Goal: Task Accomplishment & Management: Manage account settings

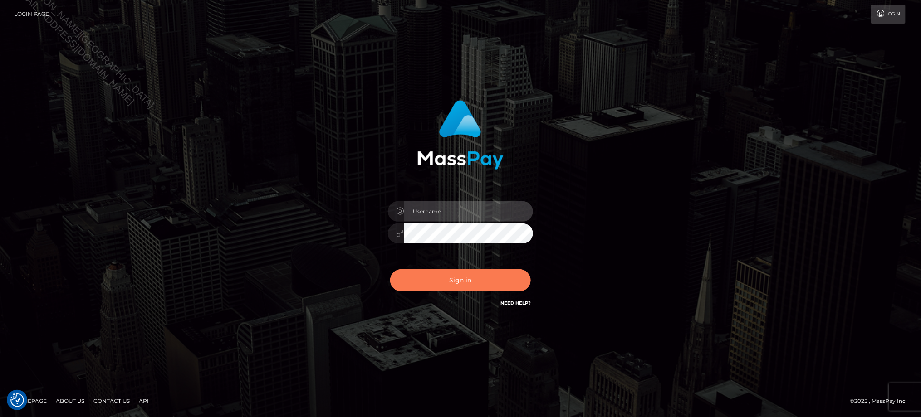
type input "Jiecel"
click at [467, 280] on button "Sign in" at bounding box center [460, 280] width 141 height 22
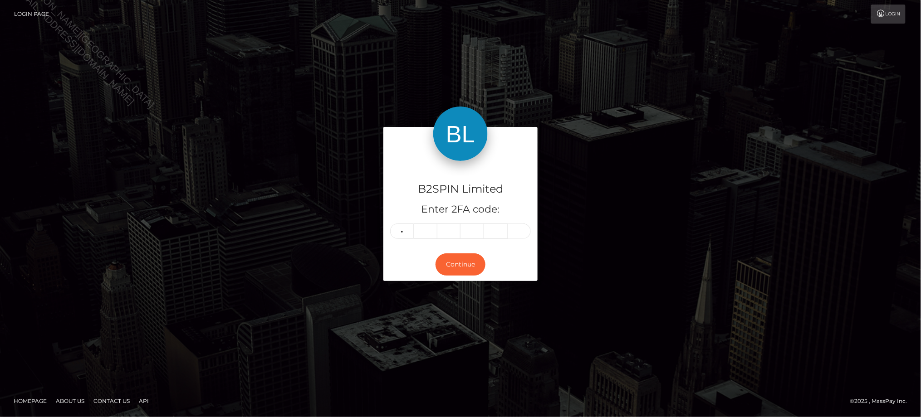
type input "2"
type input "6"
type input "2"
type input "8"
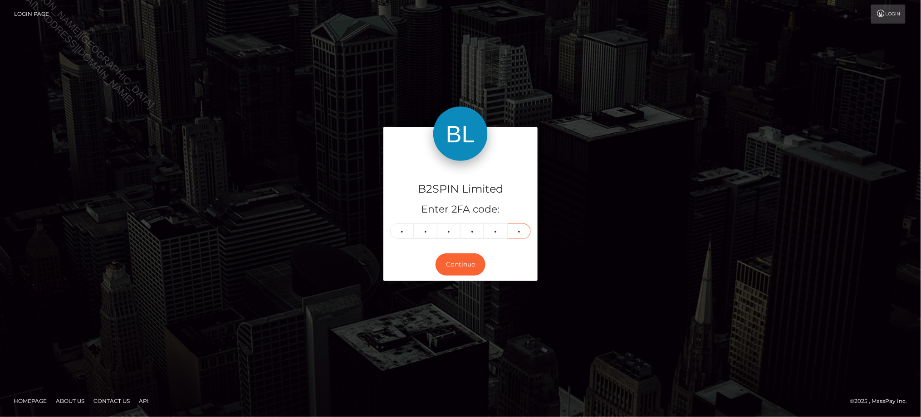
type input "8"
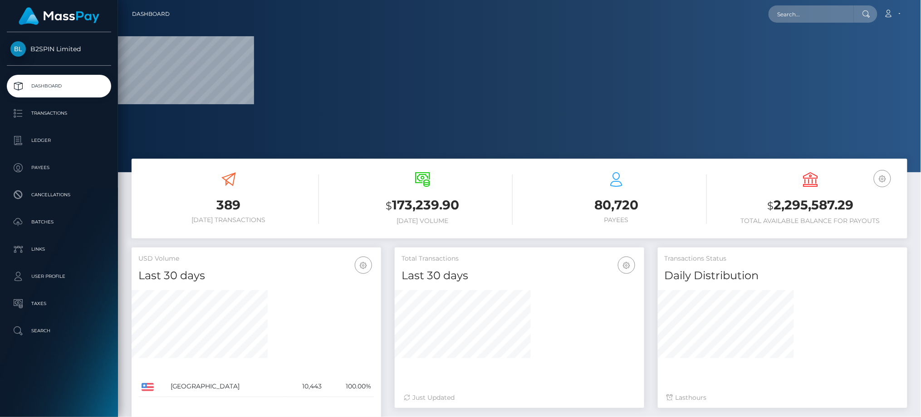
click at [910, 277] on div "Transactions Status Daily Distribution Last hours" at bounding box center [782, 333] width 263 height 170
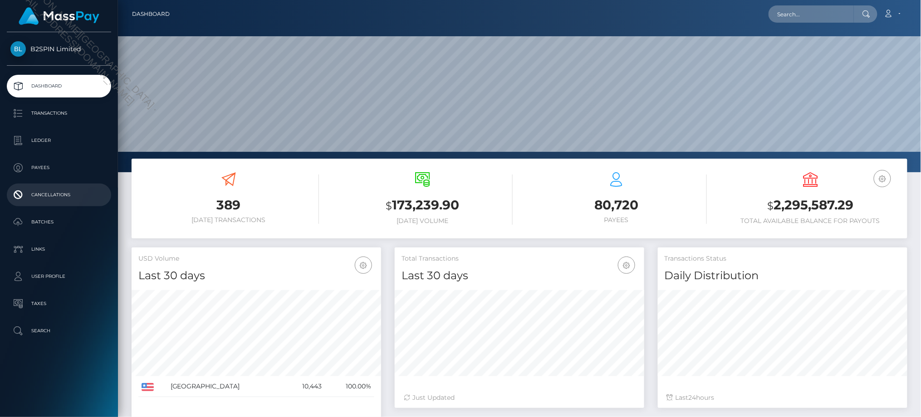
scroll to position [161, 249]
click at [55, 112] on p "Transactions" at bounding box center [58, 114] width 97 height 14
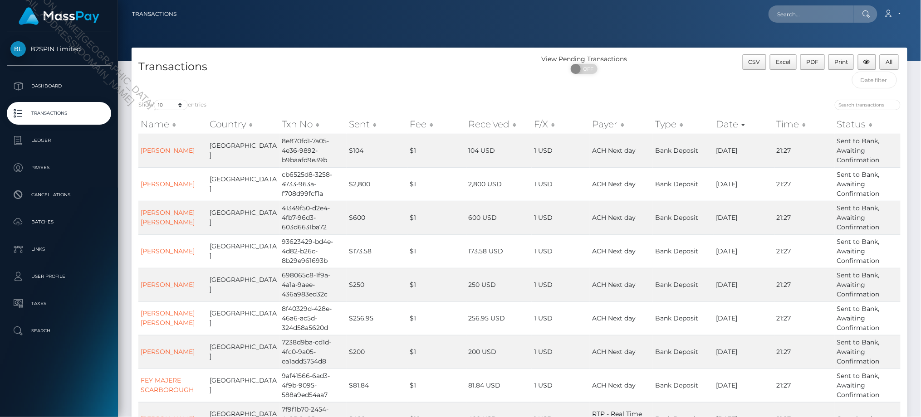
click at [171, 93] on div "Show 10 25 50 100 250 500 1,000 3,500 entries Name Country Txn No Sent Fee Rece…" at bounding box center [520, 300] width 776 height 414
click at [167, 103] on select "10 25 50 100 250 500 1,000 3,500" at bounding box center [171, 105] width 34 height 10
select select "3500"
click at [155, 100] on select "10 25 50 100 250 500 1,000 3,500" at bounding box center [171, 105] width 34 height 10
click at [585, 71] on span "OFF" at bounding box center [587, 69] width 23 height 10
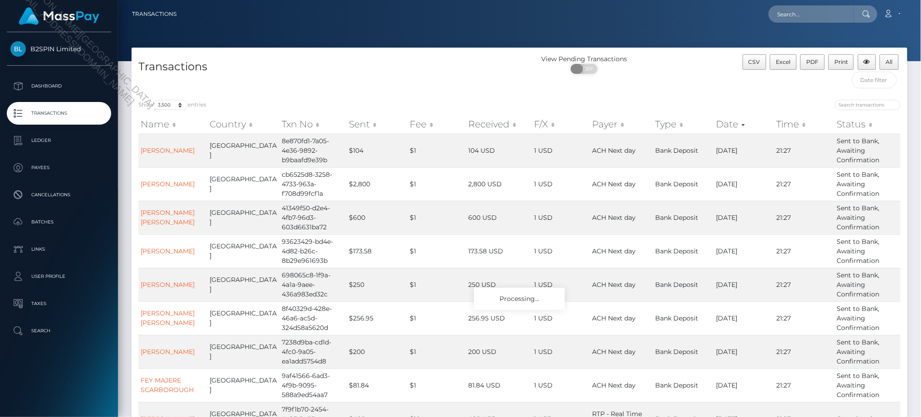
checkbox input "true"
click at [484, 409] on td "400 USD" at bounding box center [498, 419] width 65 height 34
drag, startPoint x: 779, startPoint y: 61, endPoint x: 647, endPoint y: 175, distance: 174.6
click at [779, 61] on span "Excel" at bounding box center [783, 62] width 15 height 7
